Goal: Task Accomplishment & Management: Manage account settings

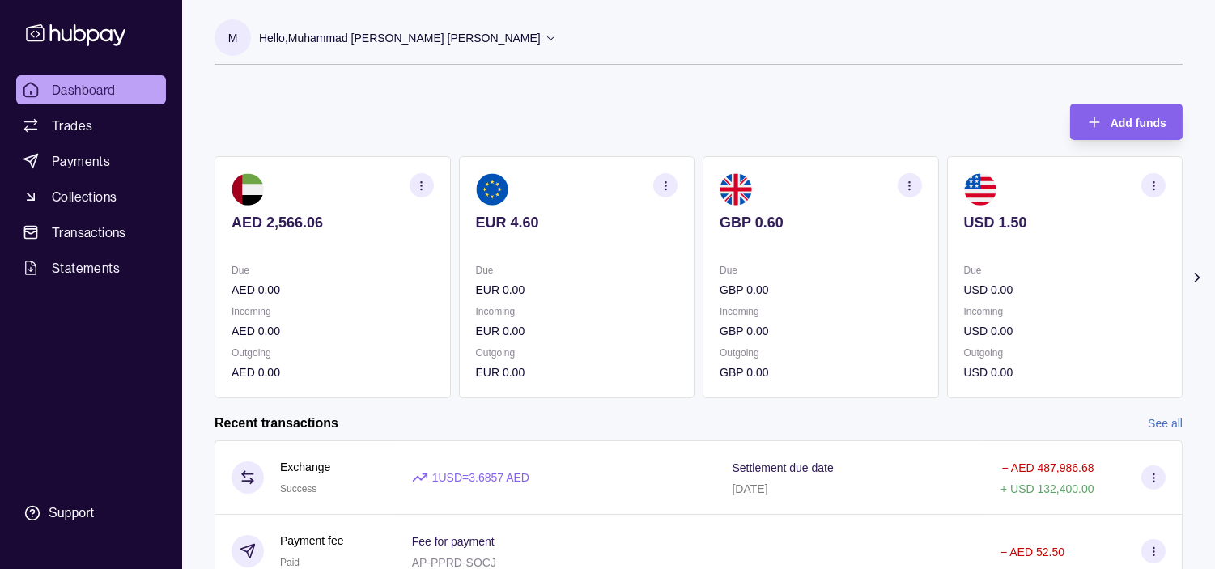
click at [1152, 185] on circle "button" at bounding box center [1152, 184] width 1 height 1
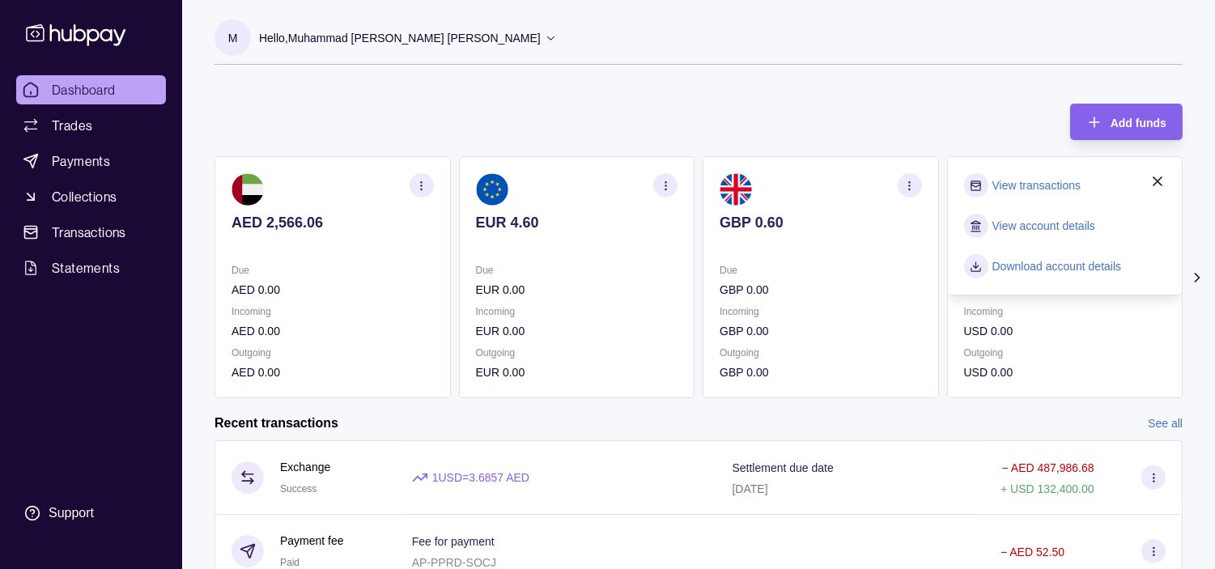
click at [1044, 186] on link "View transactions" at bounding box center [1036, 185] width 88 height 18
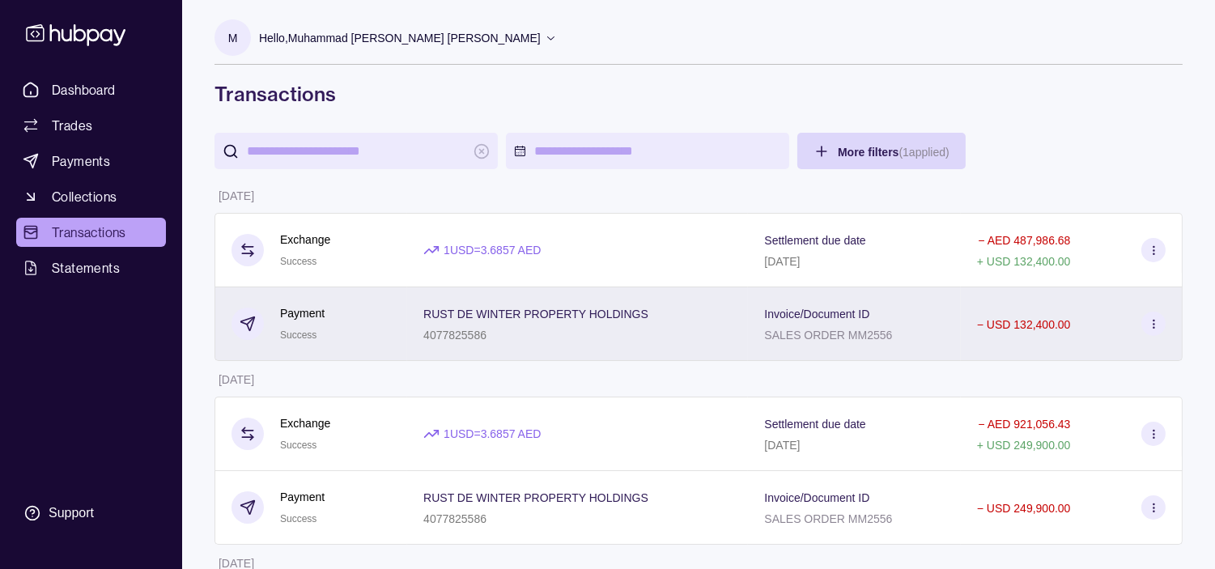
click at [371, 317] on div "Payment Success" at bounding box center [310, 324] width 159 height 40
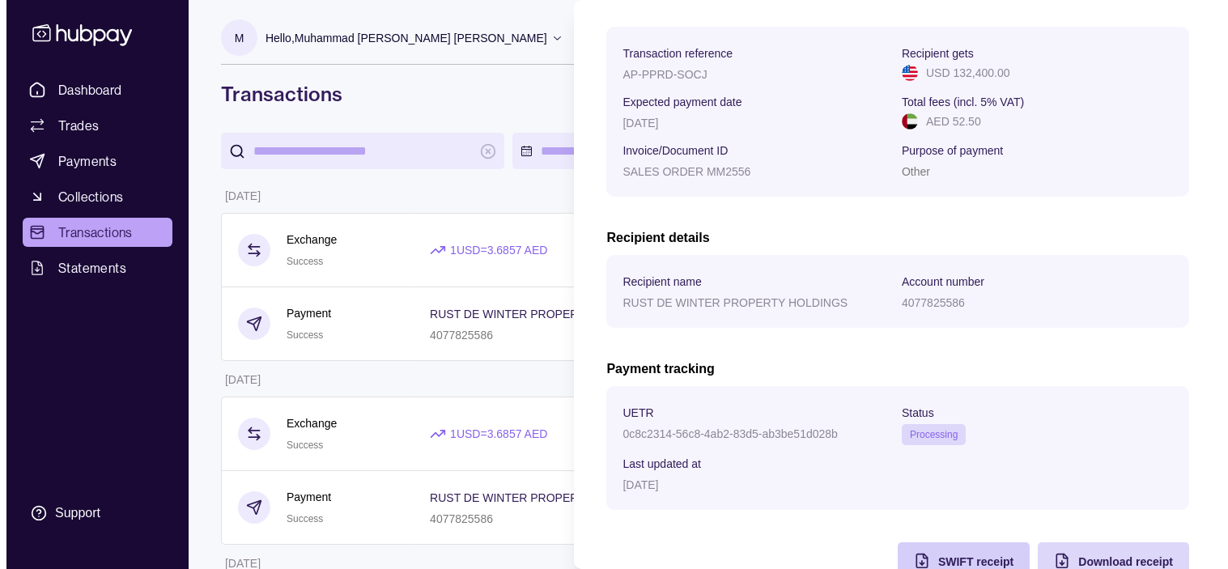
scroll to position [278, 0]
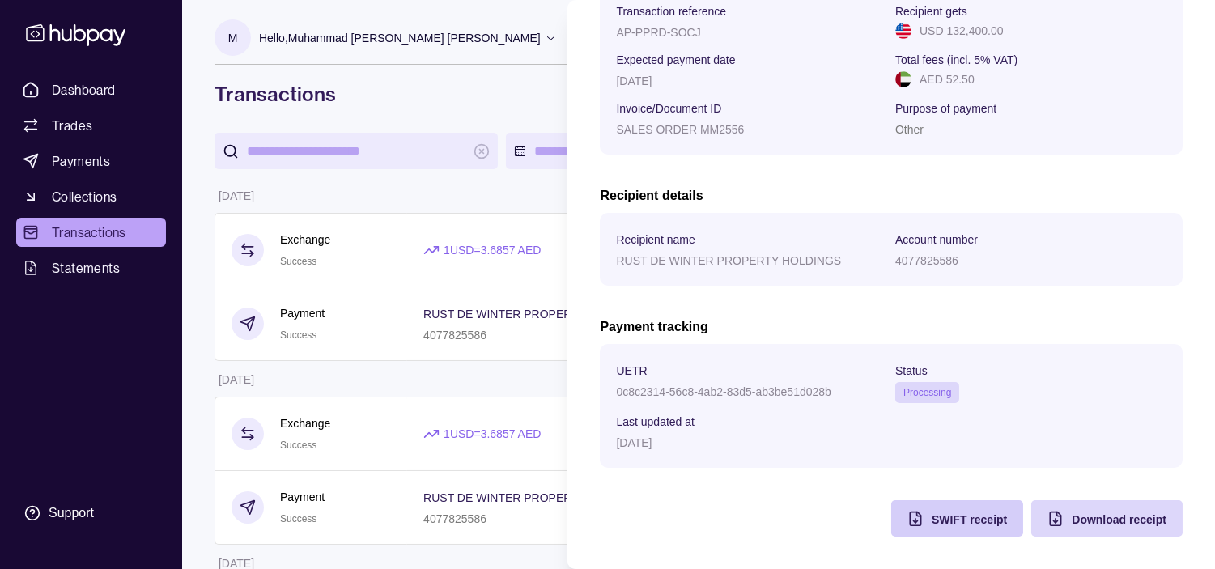
click at [943, 532] on div "SWIFT receipt" at bounding box center [945, 518] width 124 height 36
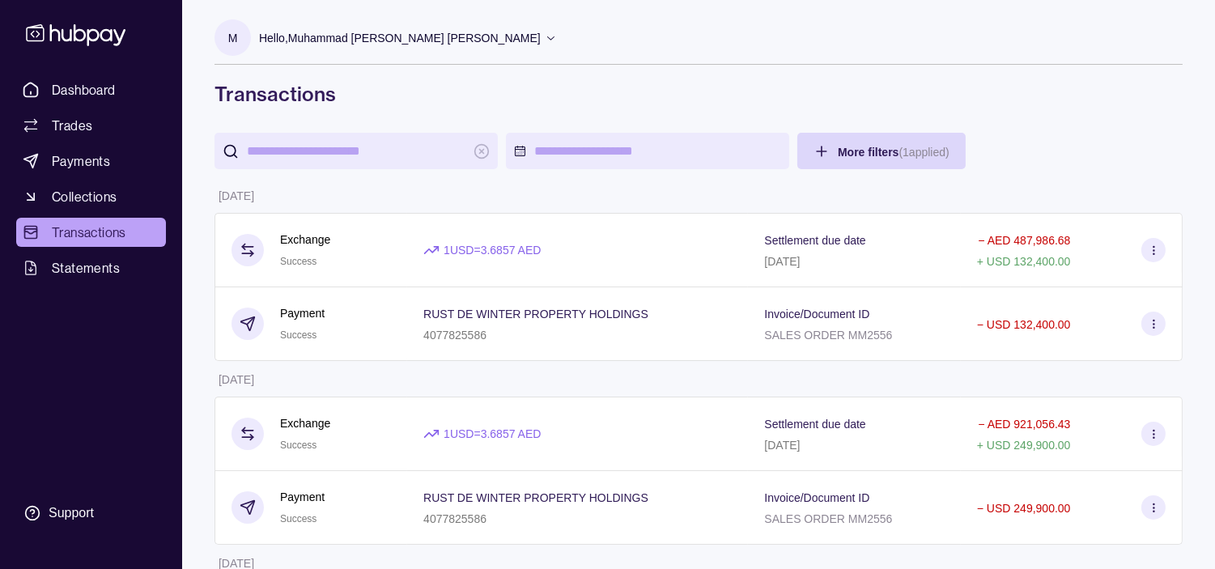
click at [363, 500] on div "Payment Success" at bounding box center [310, 508] width 159 height 40
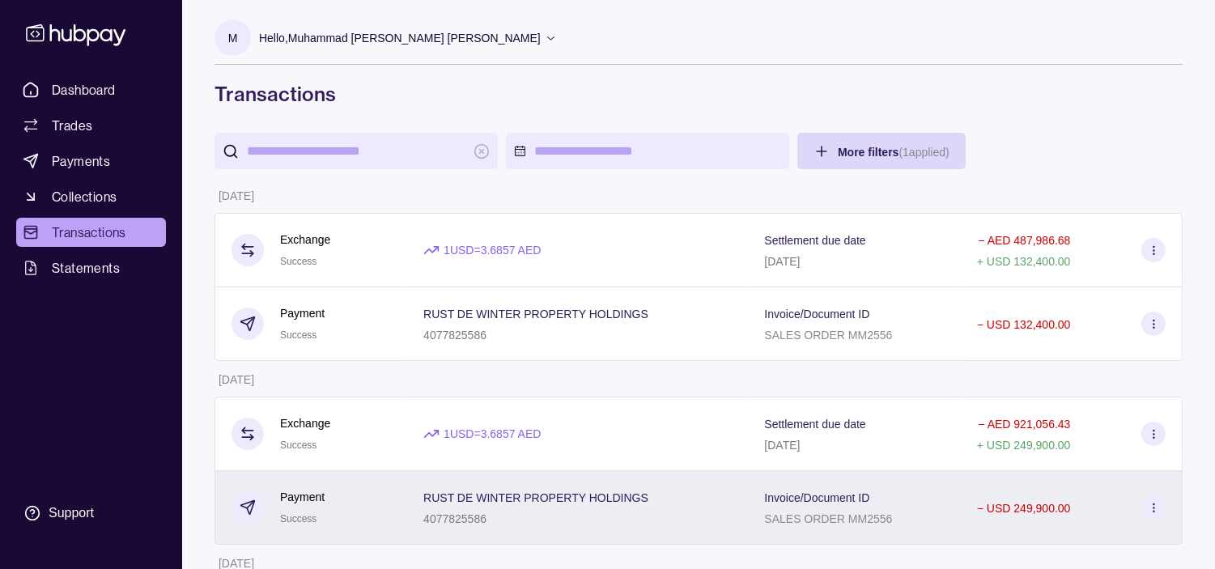
click at [370, 502] on div "Payment Success" at bounding box center [310, 508] width 159 height 40
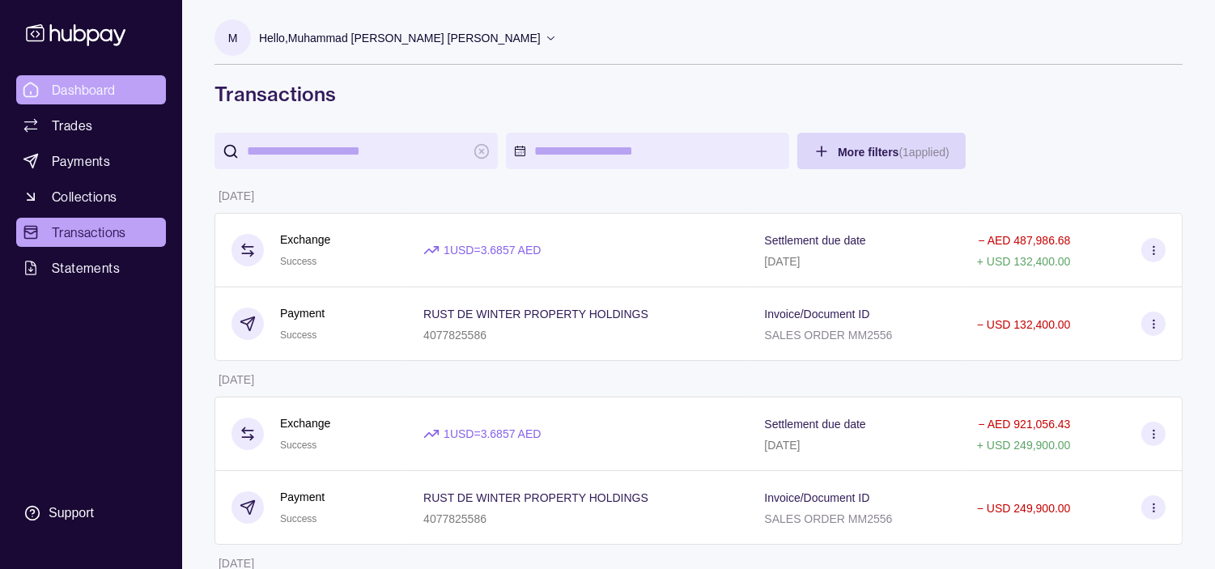
click at [108, 77] on link "Dashboard" at bounding box center [91, 89] width 150 height 29
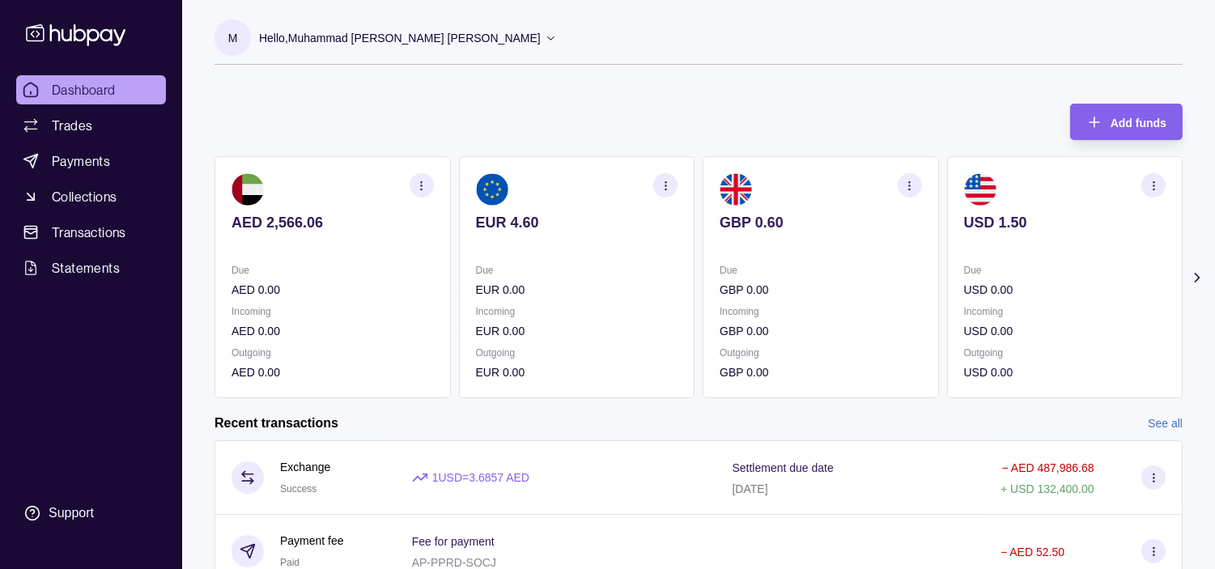
click at [479, 37] on p "Hello, Muhammad [PERSON_NAME] [PERSON_NAME]" at bounding box center [400, 38] width 282 height 18
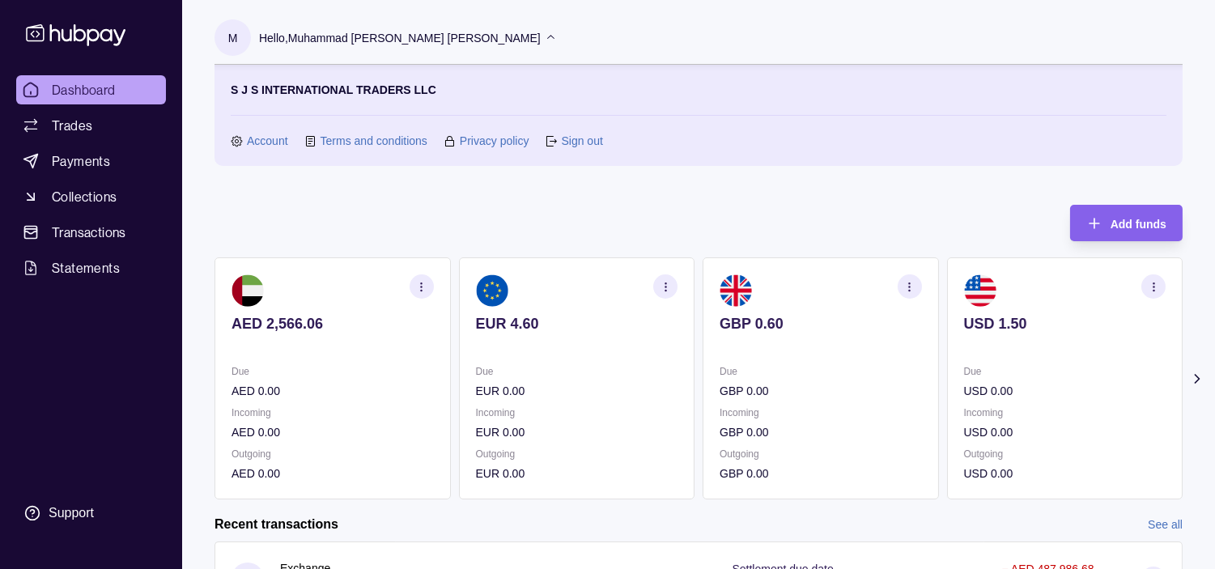
click at [572, 140] on link "Sign out" at bounding box center [581, 141] width 41 height 18
